Goal: Find specific page/section: Find specific page/section

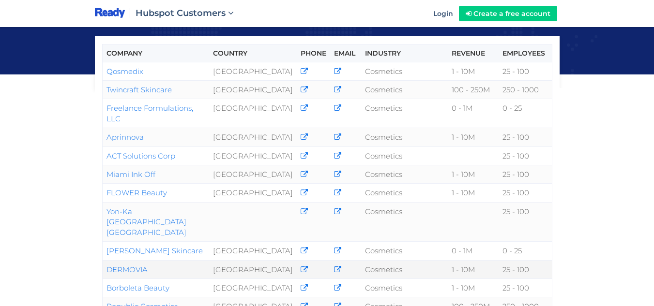
scroll to position [145, 0]
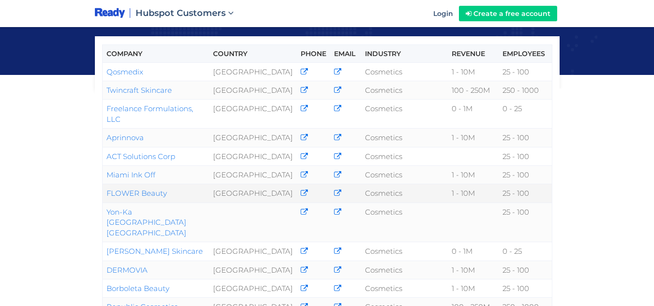
click at [164, 189] on link "FLOWER Beauty" at bounding box center [137, 193] width 61 height 9
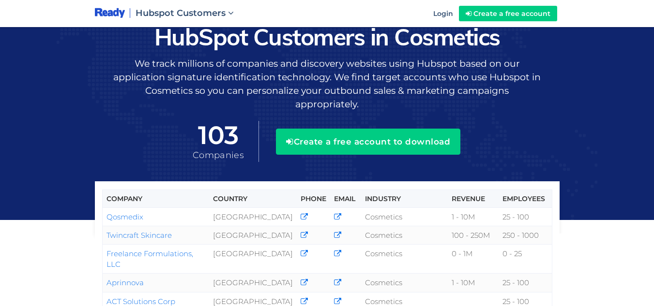
scroll to position [147, 0]
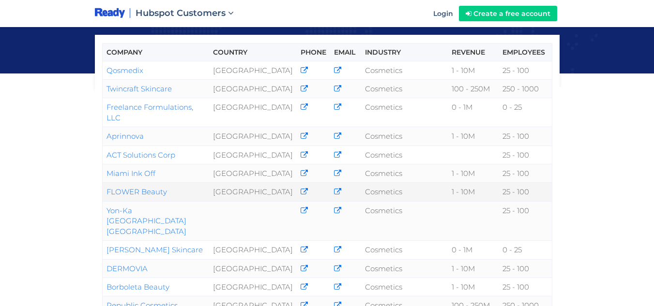
click at [467, 183] on td "1 - 10M" at bounding box center [473, 192] width 51 height 18
drag, startPoint x: 444, startPoint y: 185, endPoint x: 478, endPoint y: 181, distance: 34.2
click at [478, 183] on td "1 - 10M" at bounding box center [473, 192] width 51 height 18
drag, startPoint x: 503, startPoint y: 180, endPoint x: 543, endPoint y: 179, distance: 39.7
click at [543, 183] on td "25 - 100" at bounding box center [525, 192] width 53 height 18
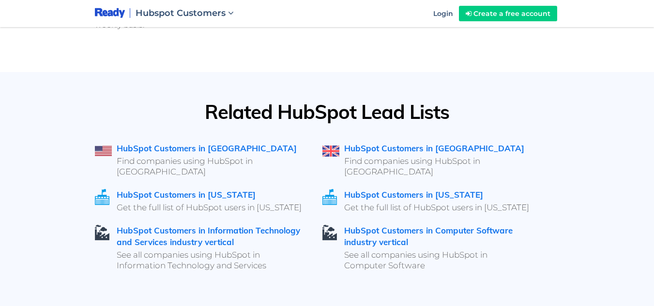
scroll to position [1502, 0]
